Goal: Transaction & Acquisition: Purchase product/service

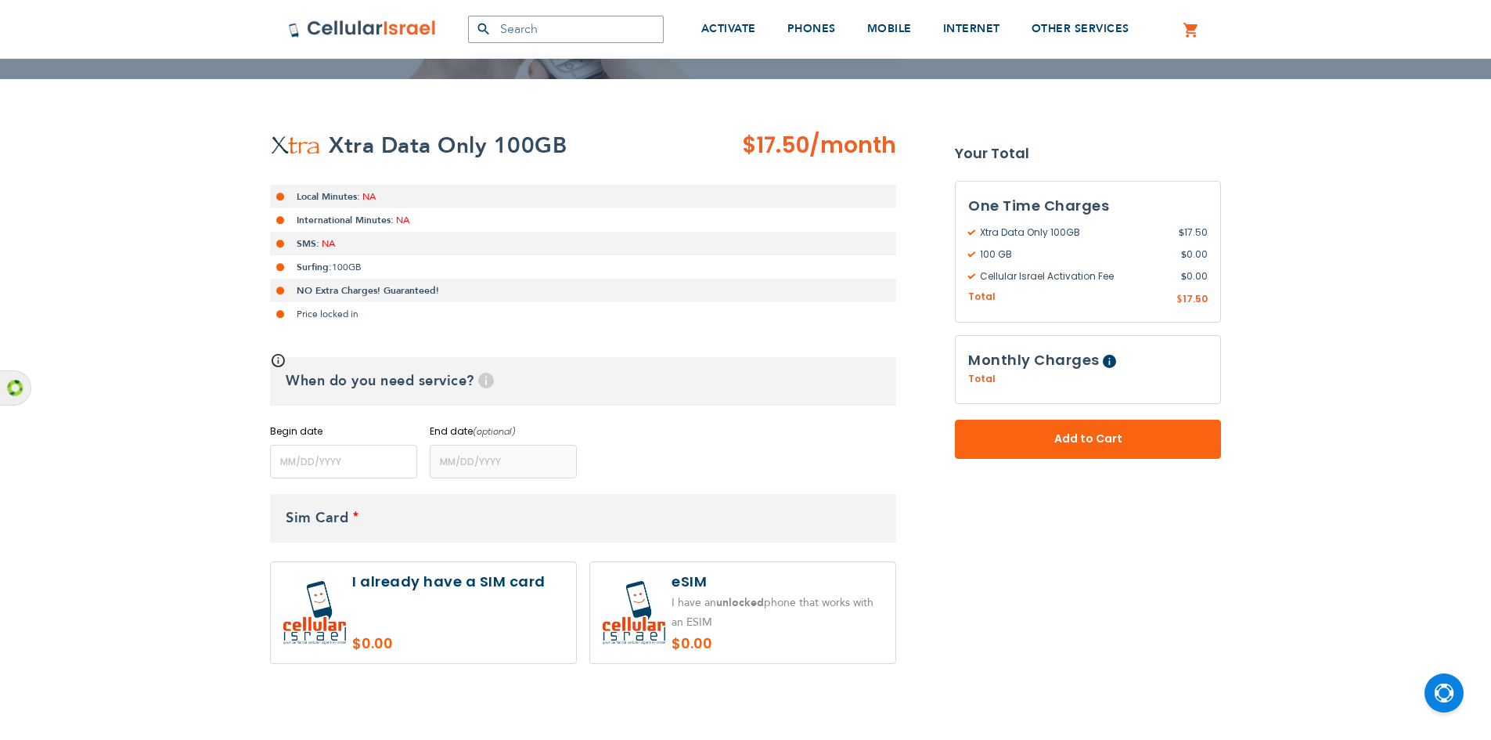
scroll to position [313, 0]
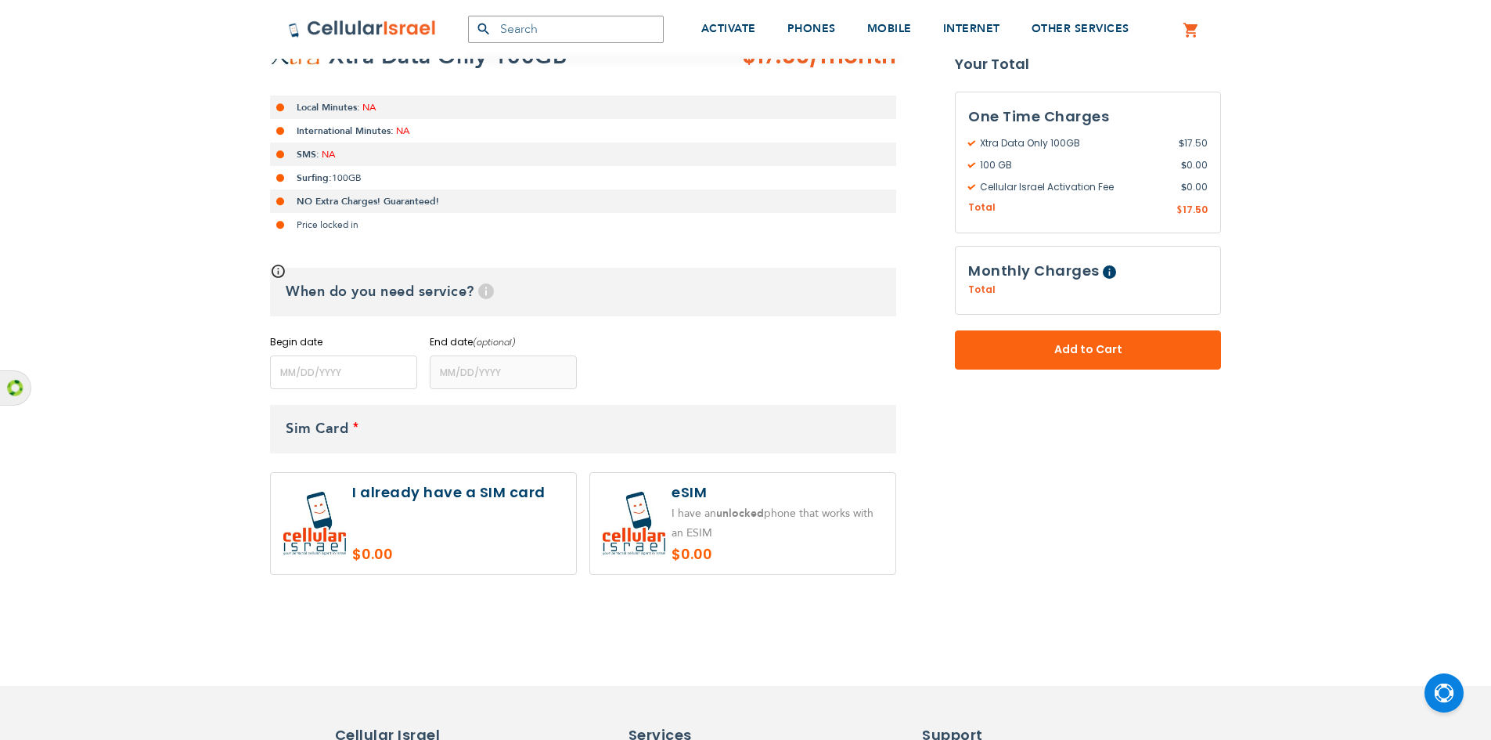
click at [396, 523] on label at bounding box center [423, 523] width 305 height 101
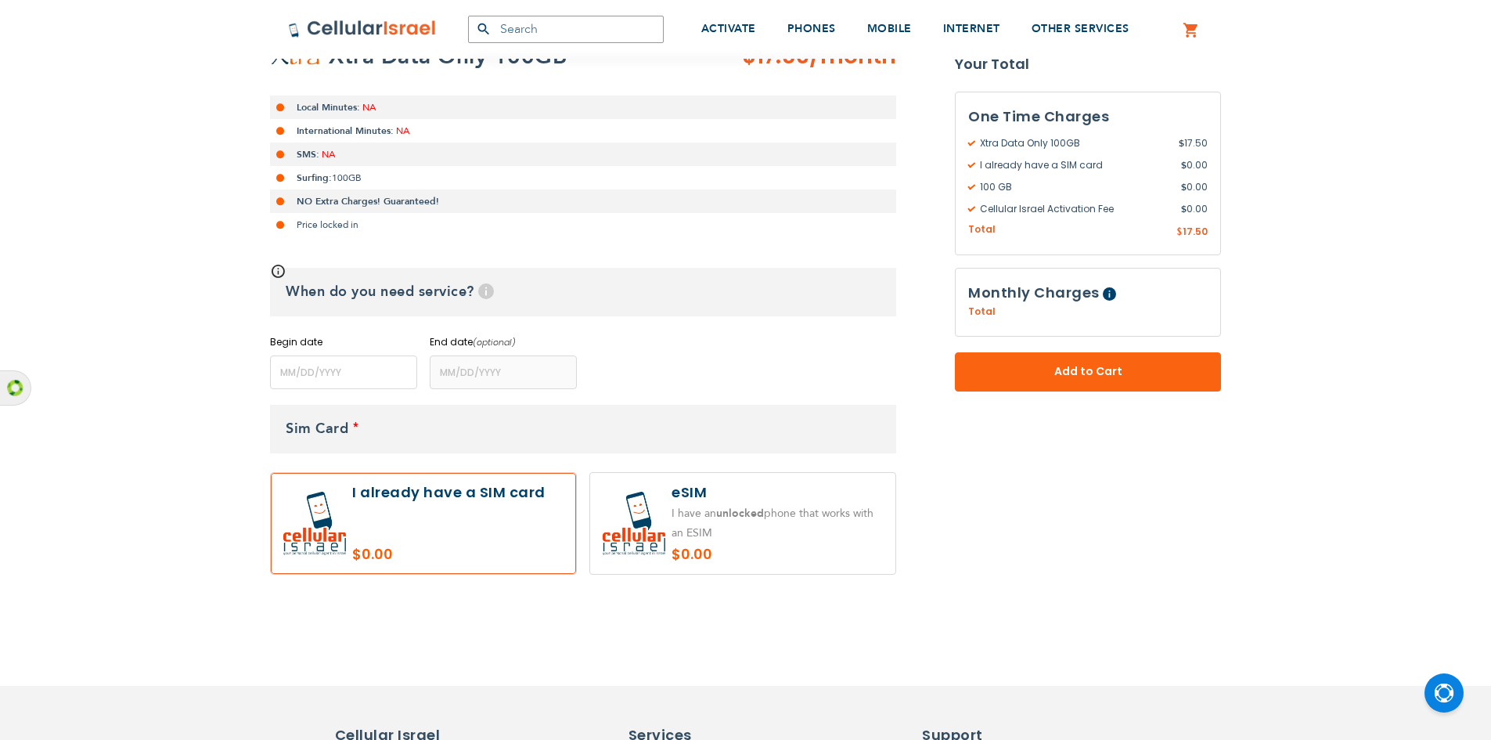
click at [396, 523] on label at bounding box center [423, 523] width 305 height 101
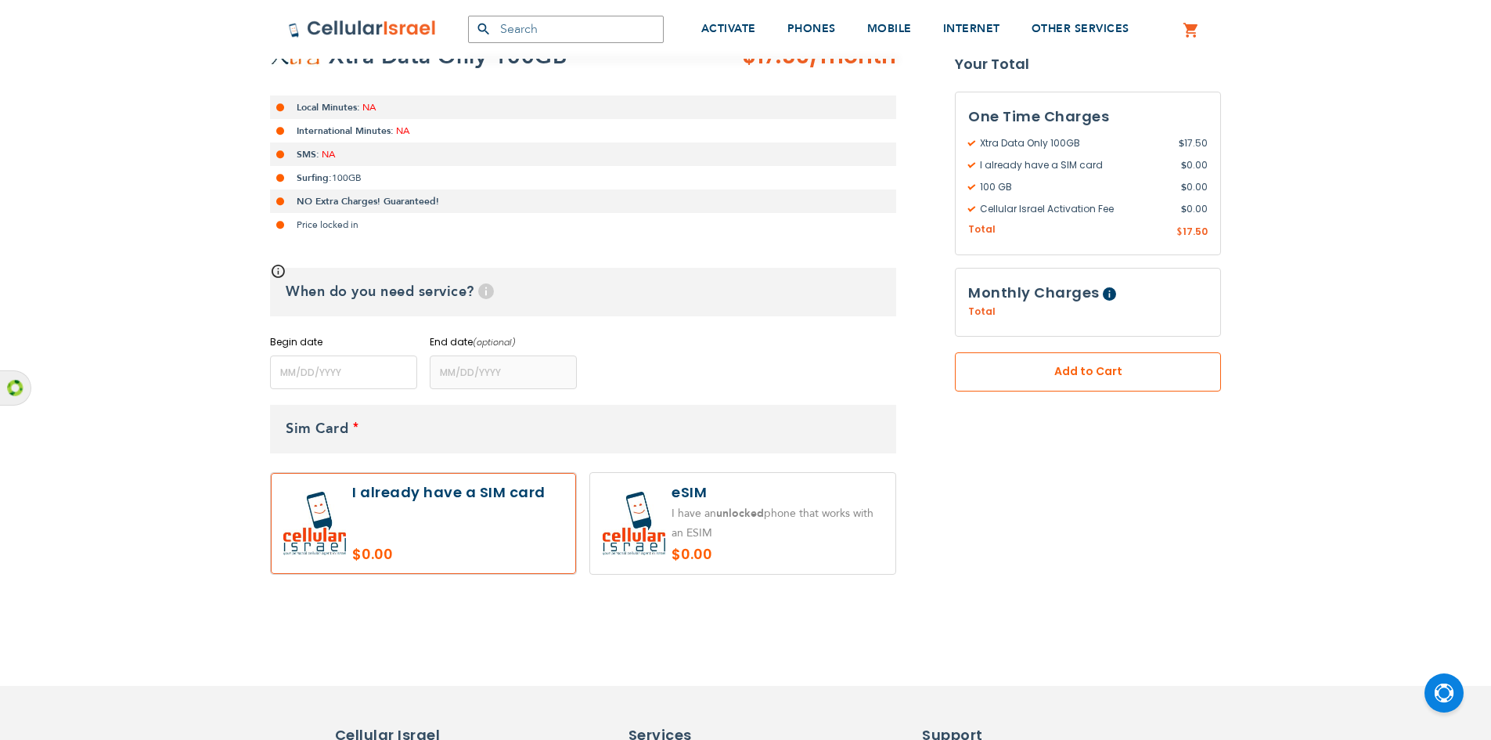
click at [1036, 374] on span "Add to Cart" at bounding box center [1088, 371] width 163 height 16
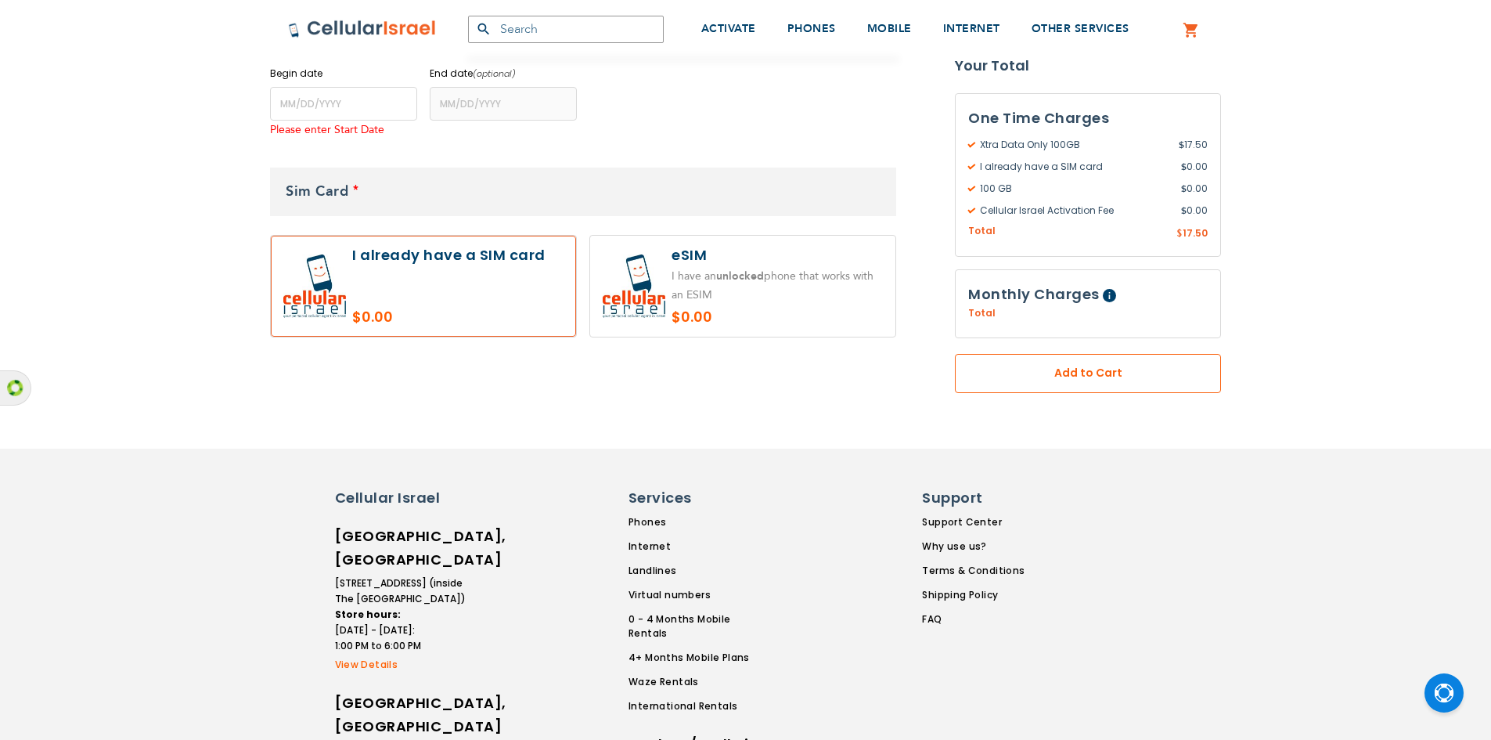
scroll to position [585, 0]
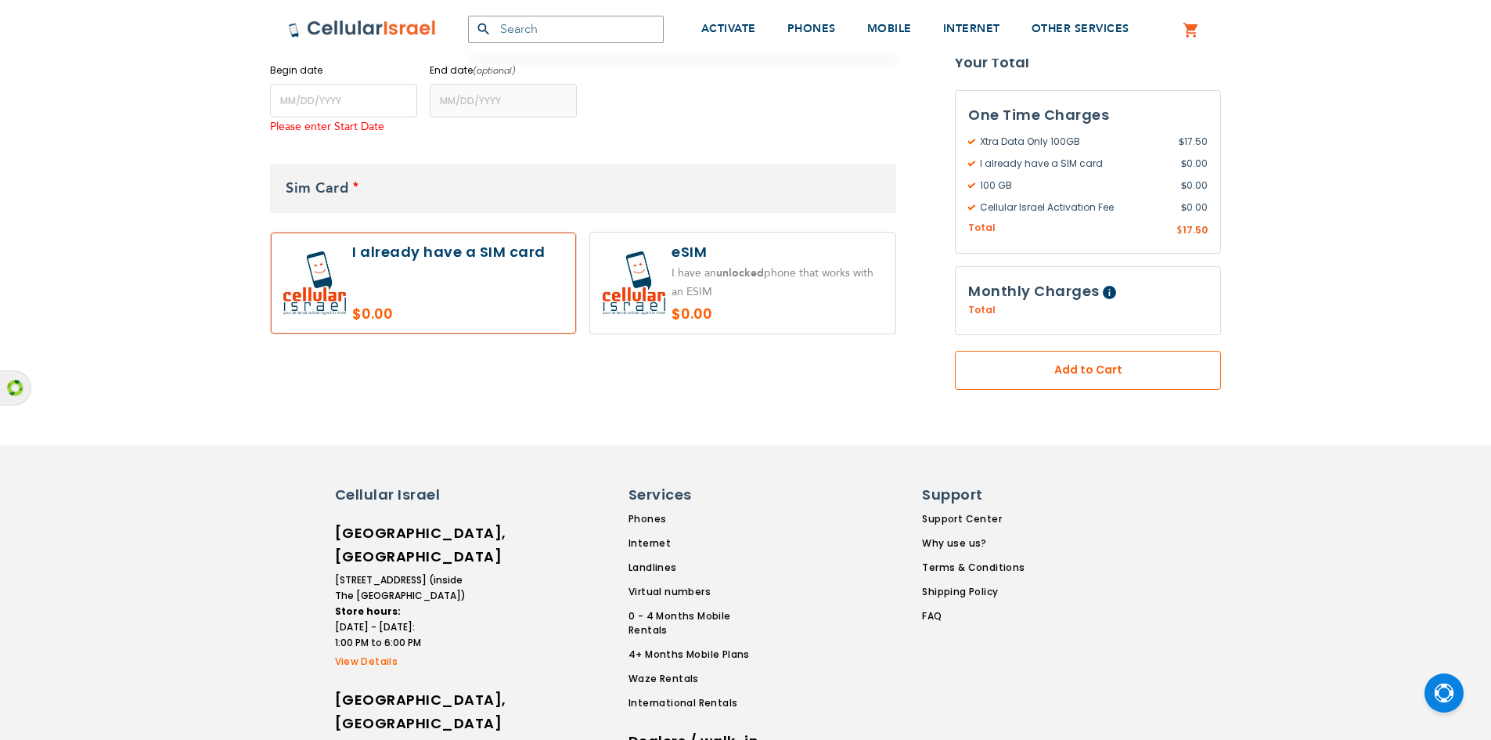
click at [1059, 362] on button "Add to Cart" at bounding box center [1088, 370] width 266 height 39
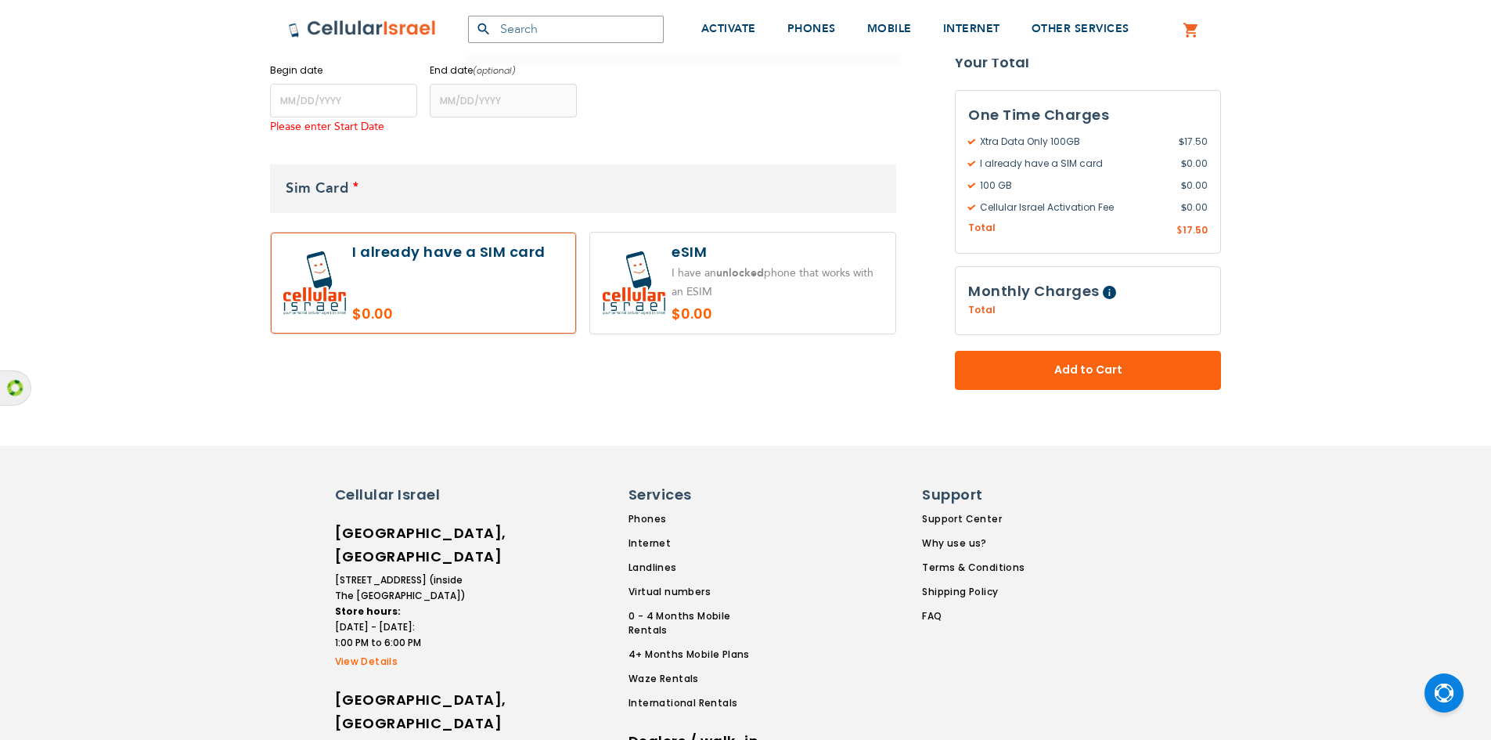
click at [499, 300] on label at bounding box center [423, 282] width 305 height 101
radio input "true"
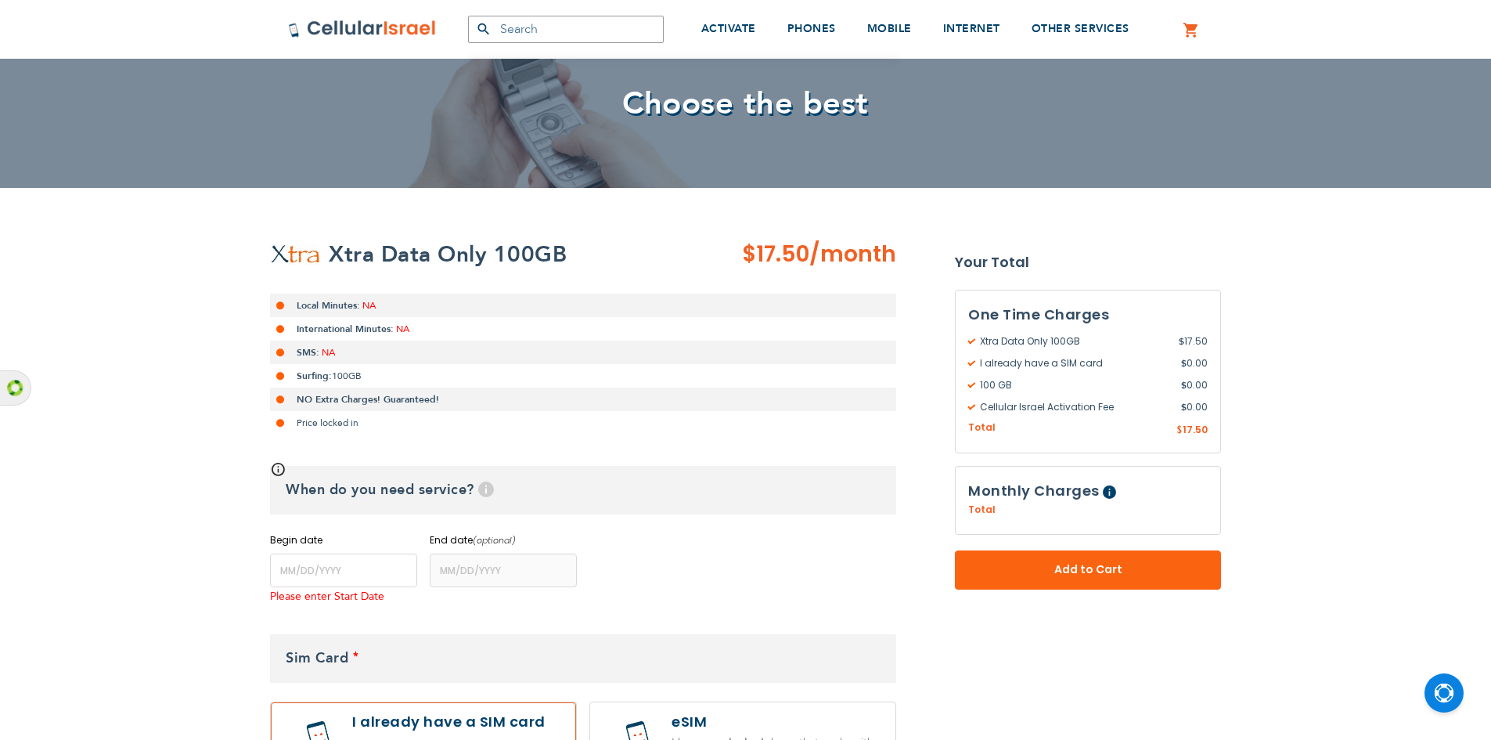
scroll to position [193, 0]
